Goal: Task Accomplishment & Management: Manage account settings

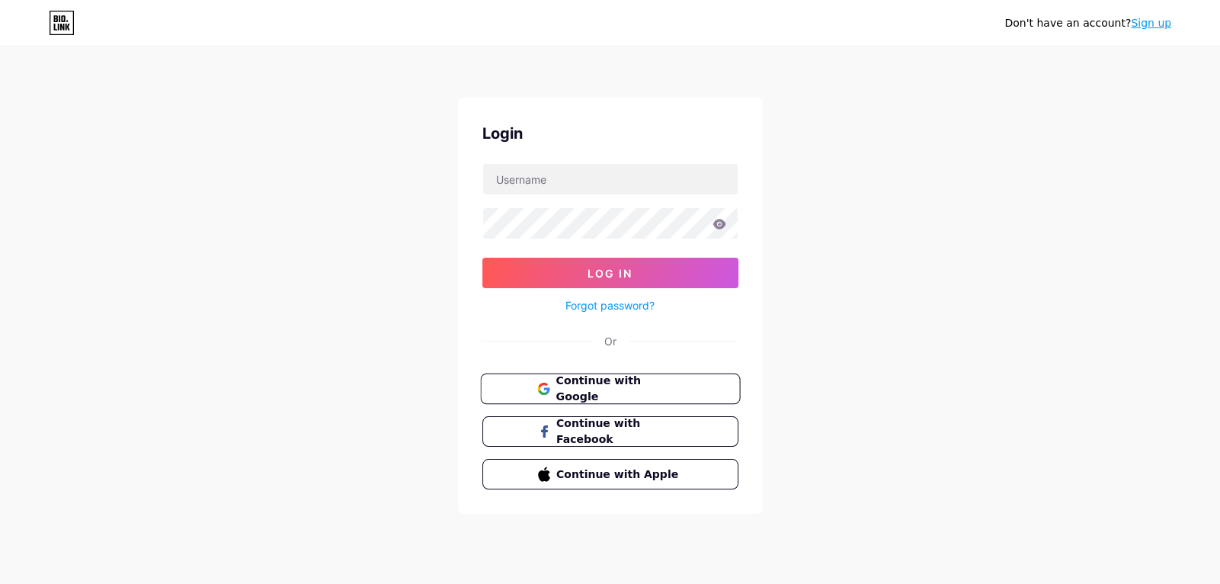
click at [622, 380] on span "Continue with Google" at bounding box center [618, 389] width 127 height 33
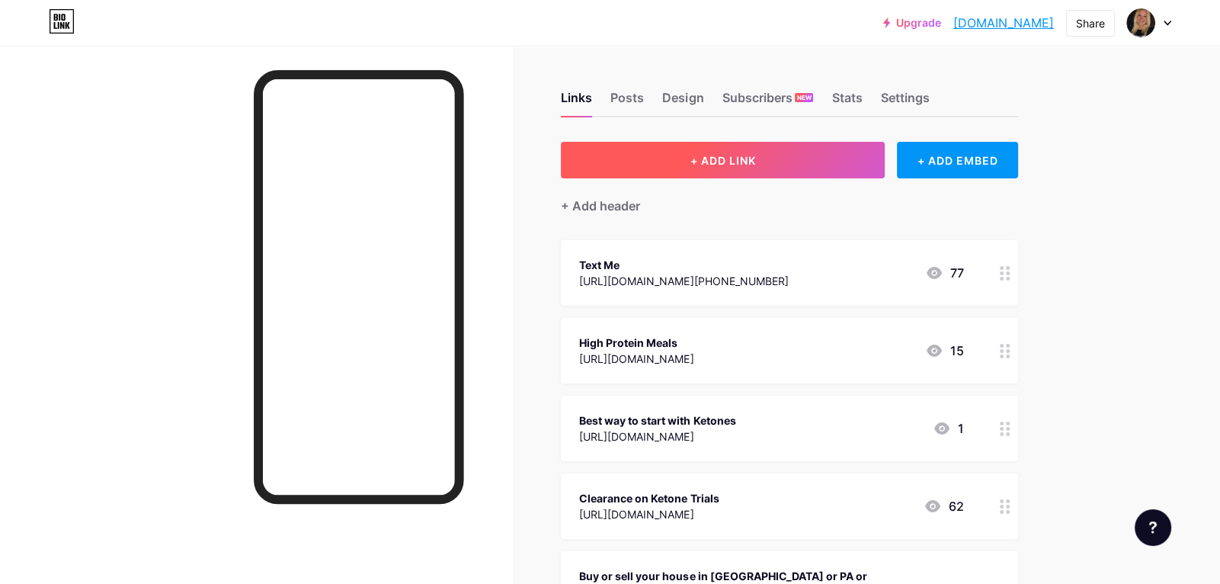
click at [757, 148] on button "+ ADD LINK" at bounding box center [723, 160] width 324 height 37
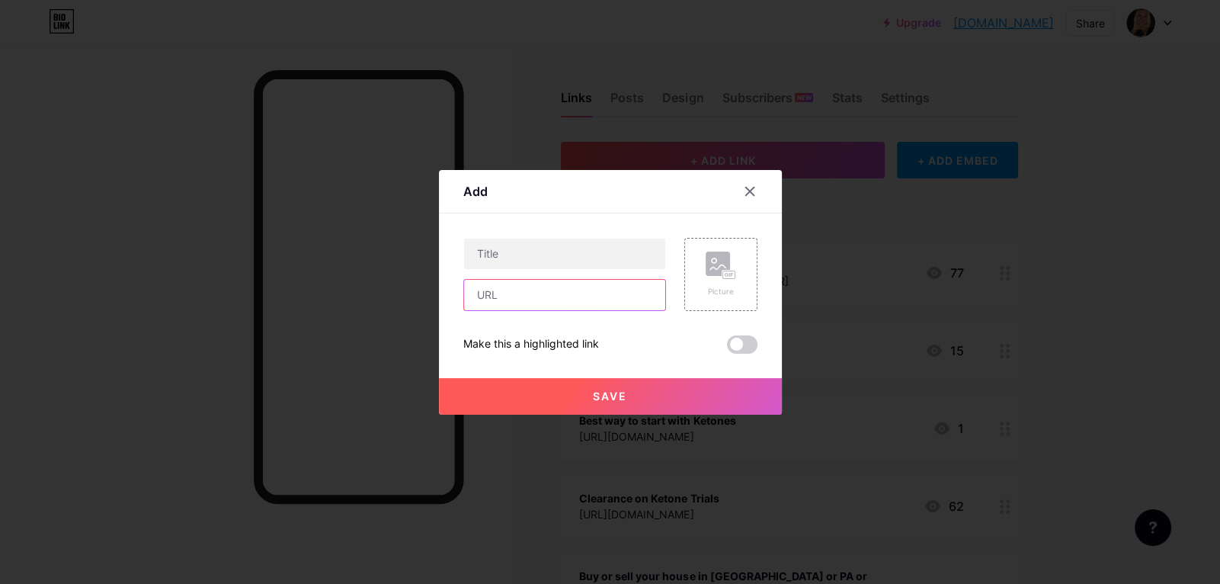
click at [593, 291] on input "text" at bounding box center [564, 295] width 201 height 30
paste input "https://tanyaleeclose.com/home-page"
type input "https://tanyaleeclose.com/home-page"
click at [565, 242] on input "text" at bounding box center [564, 253] width 201 height 30
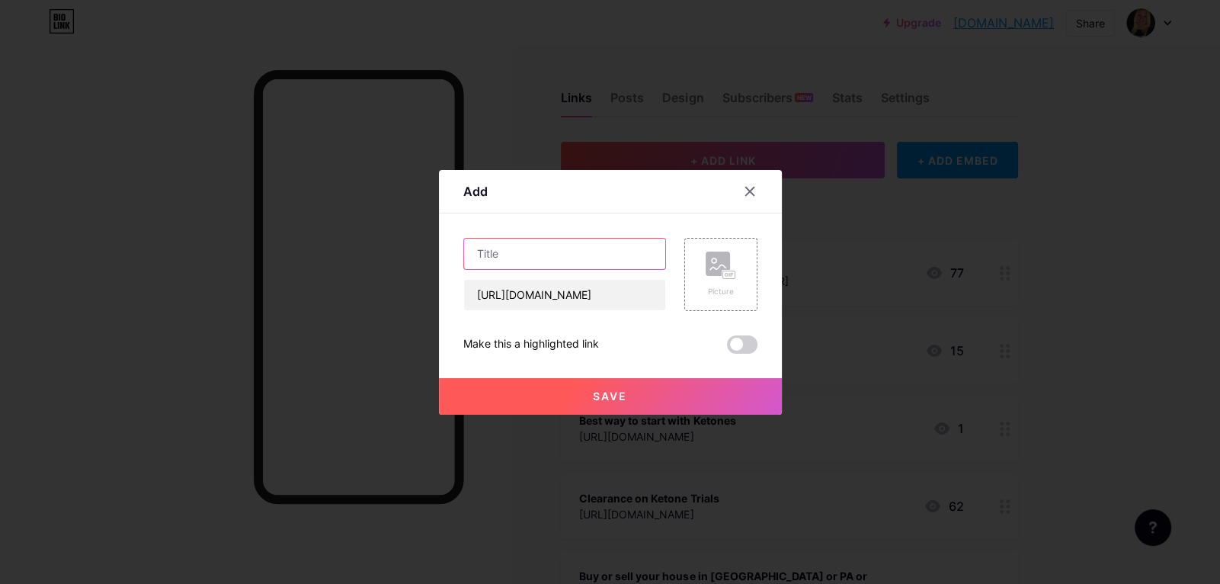
scroll to position [0, 0]
type input "Tanya Lee Close LLC"
click at [603, 400] on span "Save" at bounding box center [610, 395] width 34 height 13
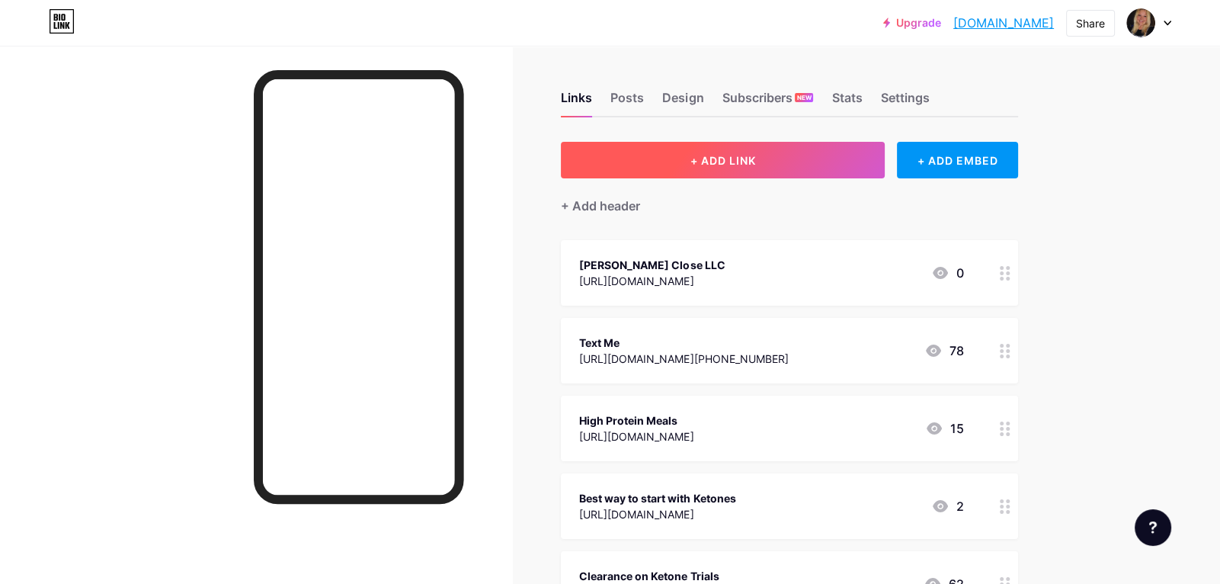
click at [771, 158] on button "+ ADD LINK" at bounding box center [723, 160] width 324 height 37
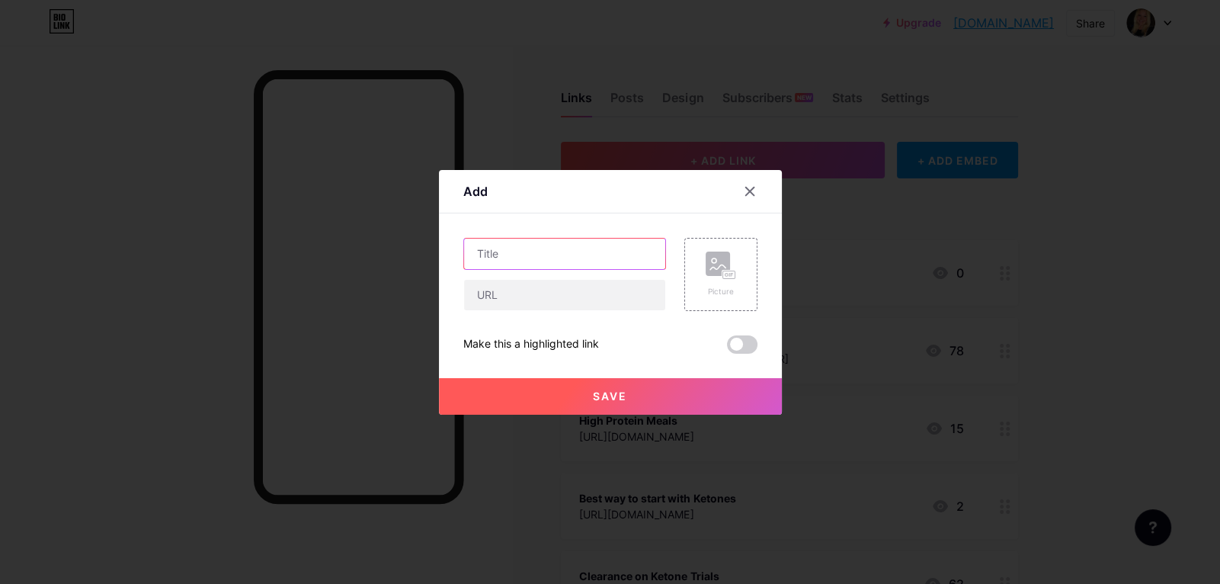
click at [529, 253] on input "text" at bounding box center [564, 253] width 201 height 30
type input "Text Me"
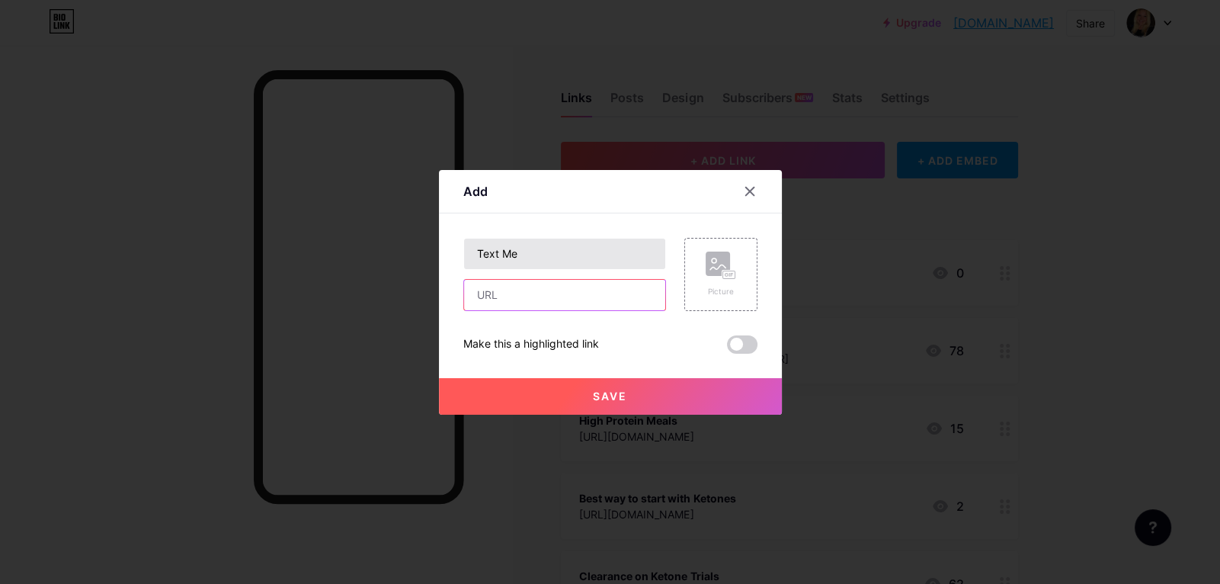
paste input "https://www.t2ll.com/smsRedirect.aspx/?phoneNumber=2159998615&msg=Hey%20its%20T…"
type input "https://www.t2ll.com/smsRedirect.aspx/?phoneNumber=2159998615&msg=Hey%20its%20T…"
click at [688, 392] on button "Save" at bounding box center [610, 396] width 343 height 37
